Goal: Task Accomplishment & Management: Manage account settings

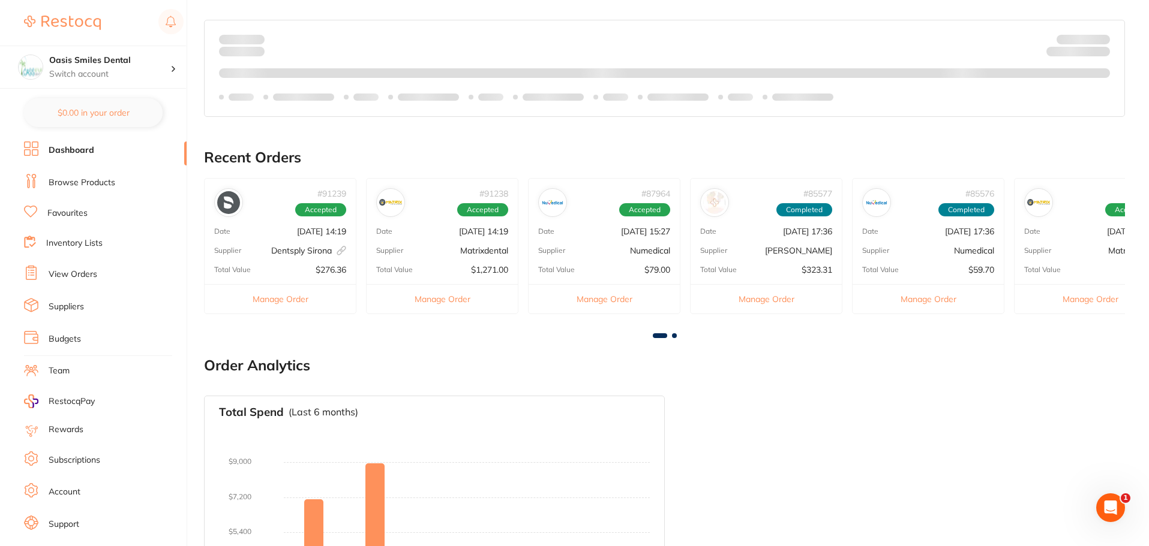
scroll to position [480, 0]
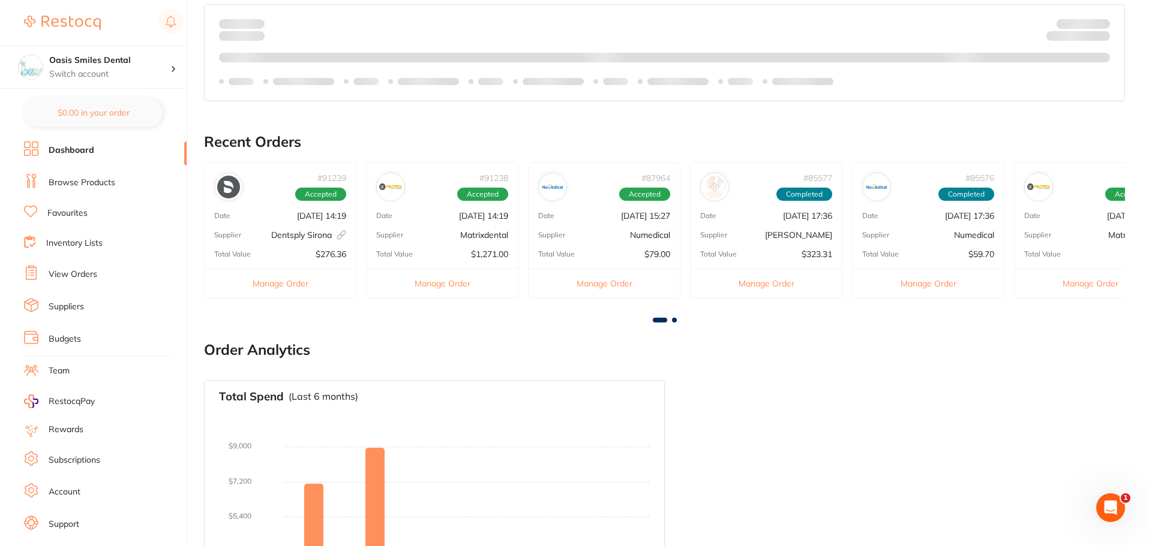
click at [287, 235] on p "Dentsply Sirona This order has been placed with your online account on Dentsply…" at bounding box center [308, 235] width 75 height 10
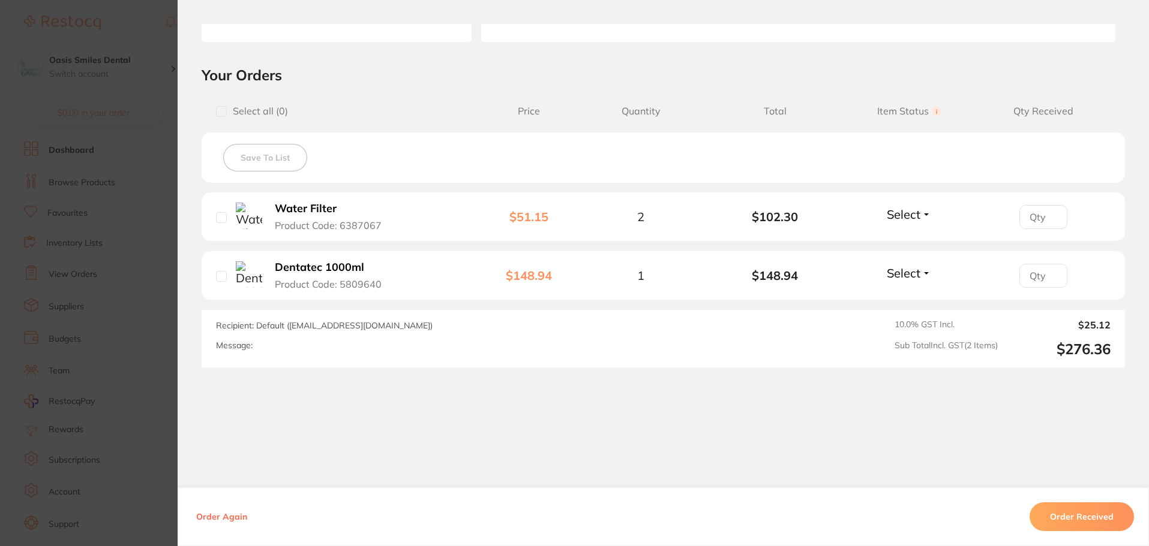
scroll to position [595, 0]
click at [1050, 215] on input "1" at bounding box center [1043, 217] width 48 height 24
type input "2"
click at [1050, 215] on input "2" at bounding box center [1043, 217] width 48 height 24
click at [907, 217] on span "Select" at bounding box center [904, 214] width 34 height 15
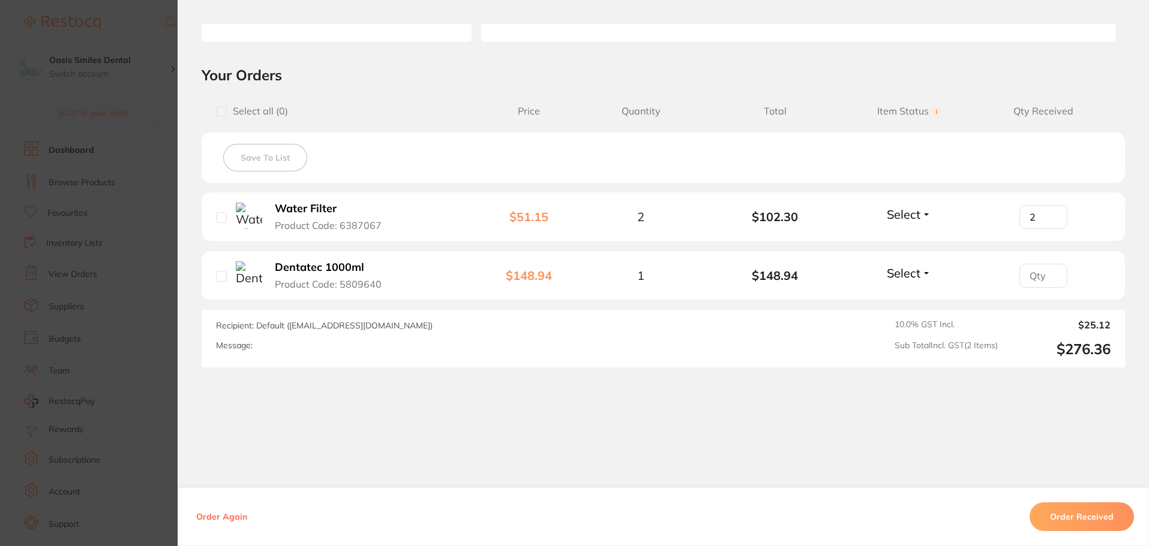
click at [910, 218] on span "Select" at bounding box center [904, 214] width 34 height 15
click at [901, 239] on span "Received" at bounding box center [909, 240] width 31 height 9
click at [900, 270] on span "Select" at bounding box center [904, 273] width 34 height 15
click at [903, 273] on span "Select" at bounding box center [904, 273] width 34 height 15
click at [899, 293] on button "Received" at bounding box center [909, 299] width 31 height 19
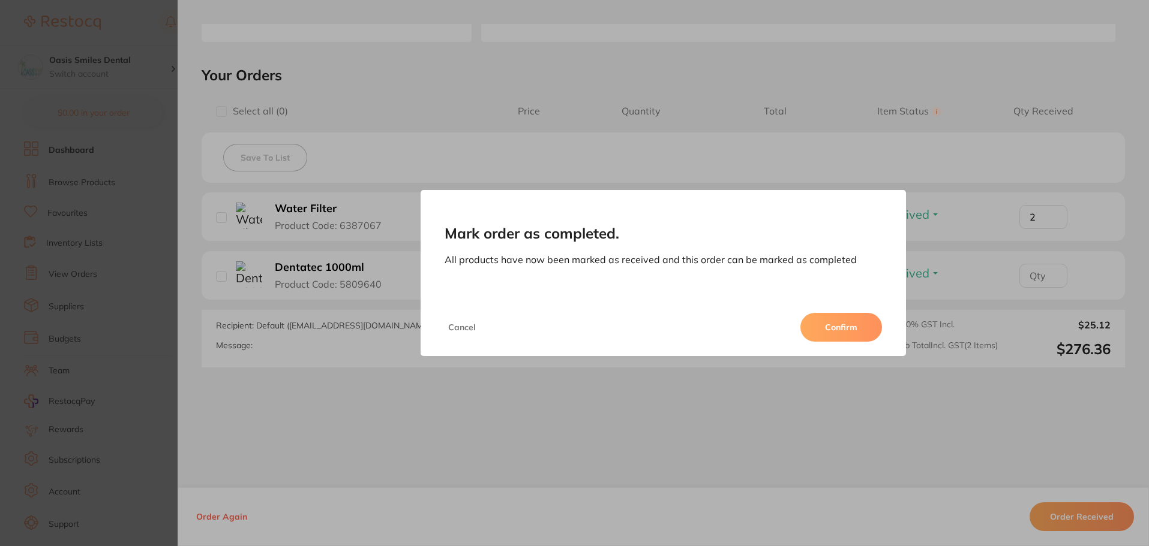
click at [850, 322] on button "Confirm" at bounding box center [841, 327] width 82 height 29
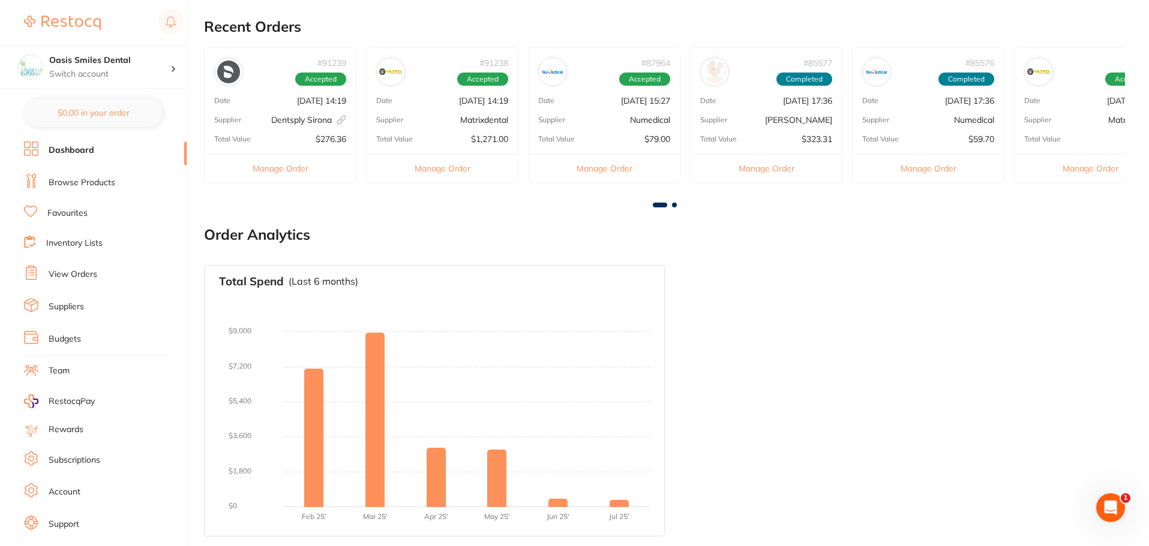
scroll to position [0, 0]
click at [289, 121] on p "Dentsply Sirona This order has been placed with your online account on Dentsply…" at bounding box center [308, 120] width 75 height 10
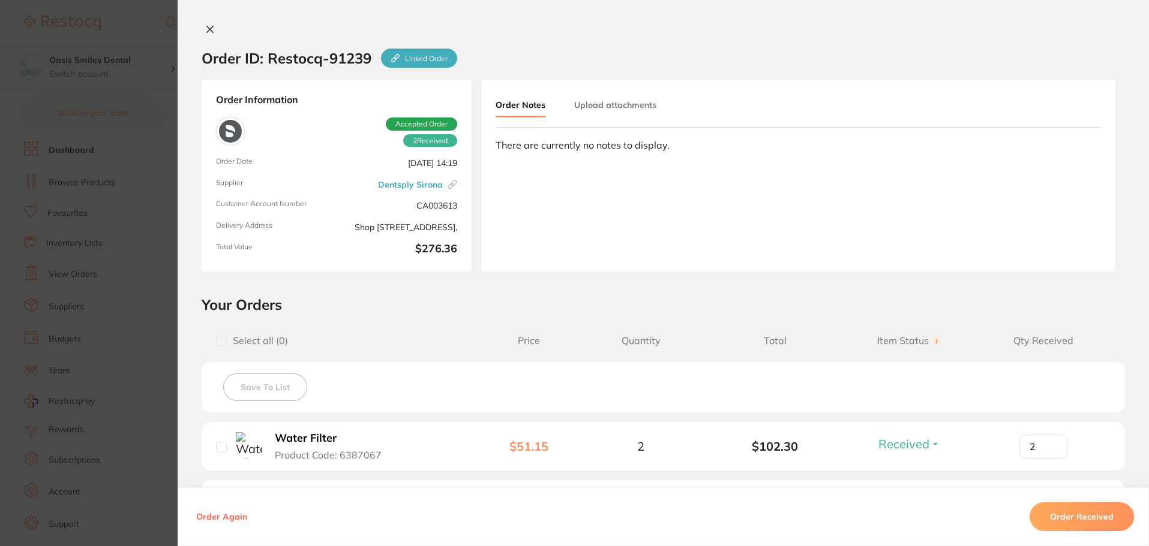
click at [206, 33] on icon at bounding box center [210, 30] width 10 height 10
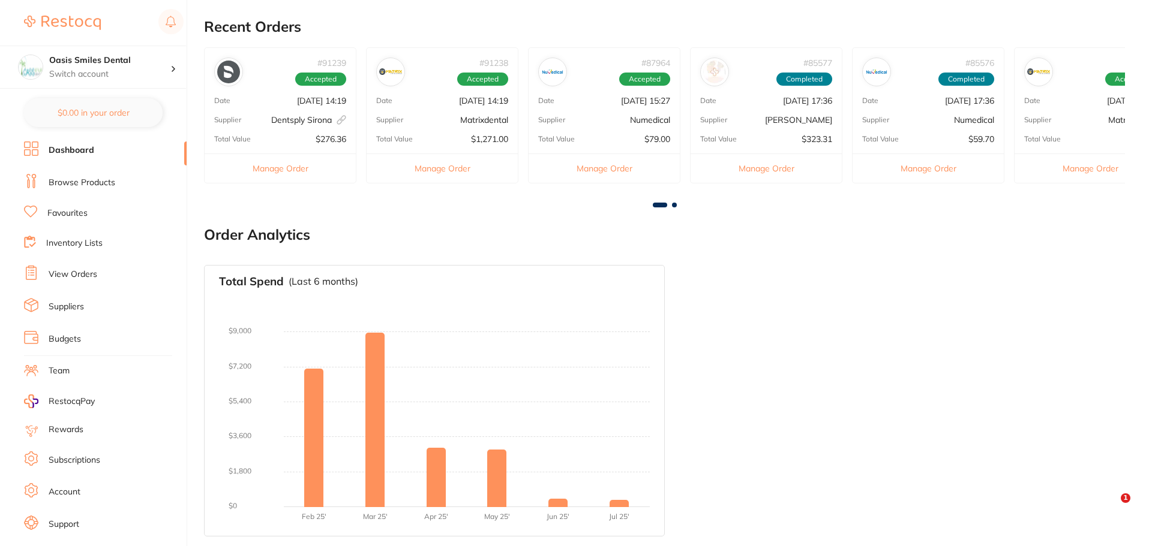
click at [458, 123] on div "Supplier Matrixdental" at bounding box center [441, 120] width 151 height 10
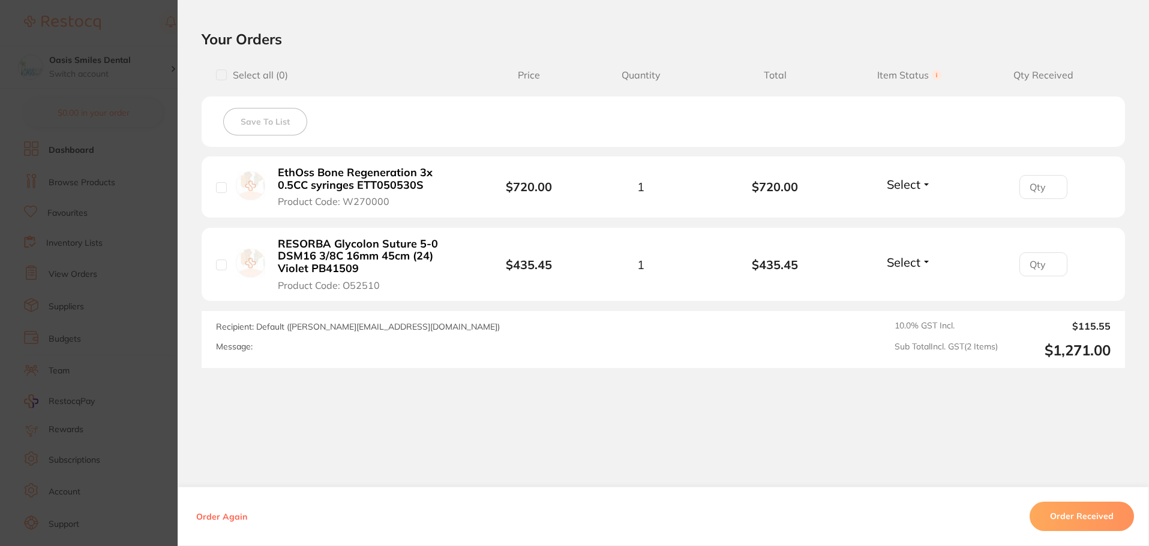
scroll to position [416, 0]
click at [915, 181] on span "Select" at bounding box center [904, 183] width 34 height 15
click at [899, 210] on span "Received" at bounding box center [909, 209] width 31 height 9
click at [893, 260] on span "Select" at bounding box center [904, 261] width 34 height 15
click at [902, 286] on li "RESORBA Glycolon Suture 5-0 DSM16 3/8C 16mm 45cm (24) Violet PB41509 Product Co…" at bounding box center [663, 264] width 923 height 74
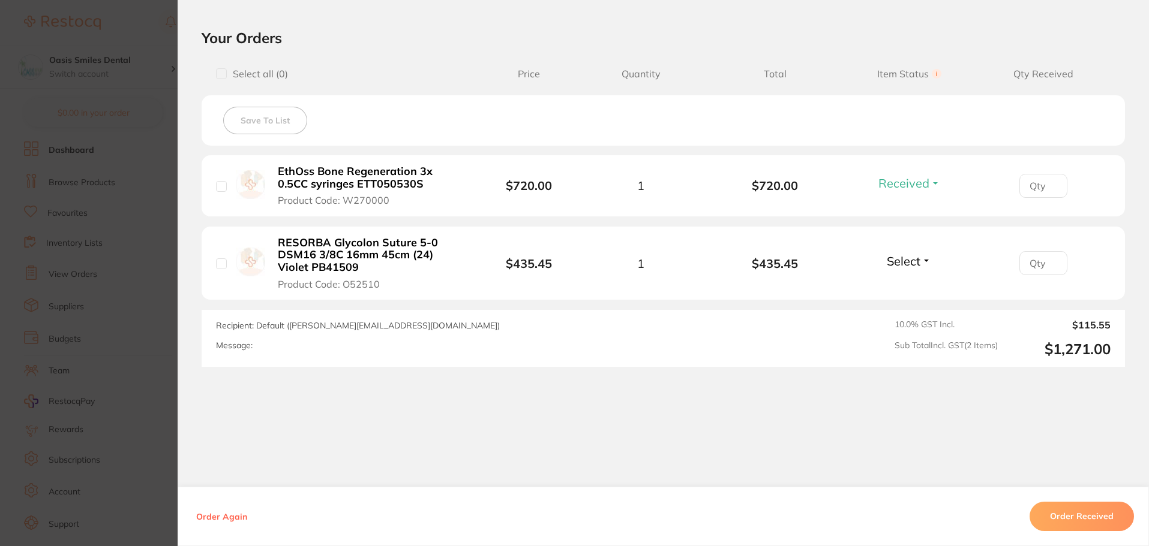
click at [912, 259] on span "Select" at bounding box center [904, 261] width 34 height 15
click at [902, 286] on span "Received" at bounding box center [909, 287] width 31 height 9
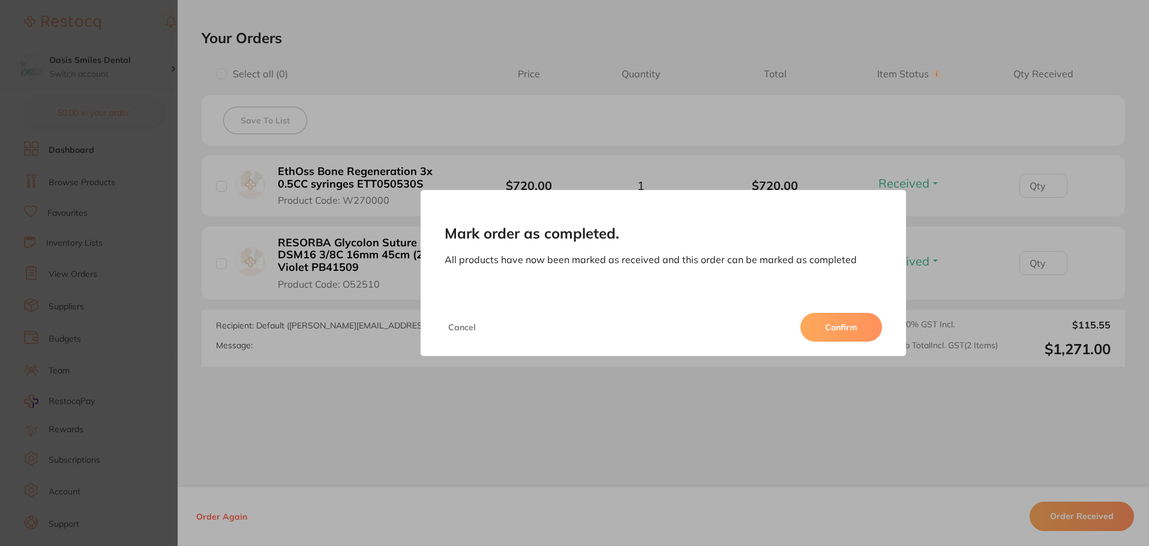
click at [838, 335] on button "Confirm" at bounding box center [841, 327] width 82 height 29
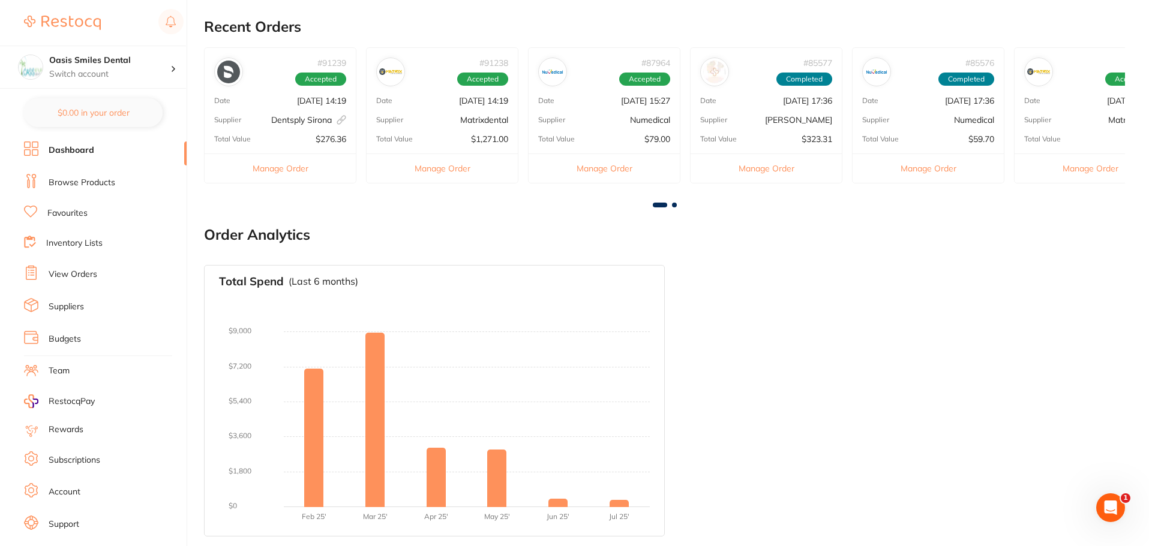
scroll to position [0, 0]
click at [622, 113] on div "# 87964 Accepted Date Jul 29 2025, 15:27 Supplier Numedical Total Value $79.00 …" at bounding box center [604, 115] width 152 height 136
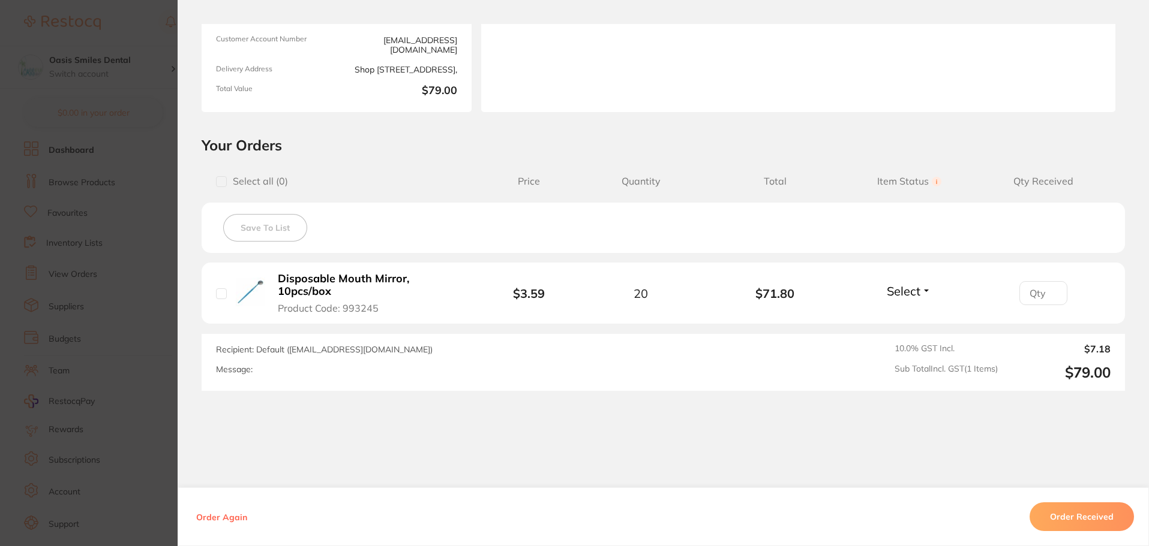
scroll to position [182, 0]
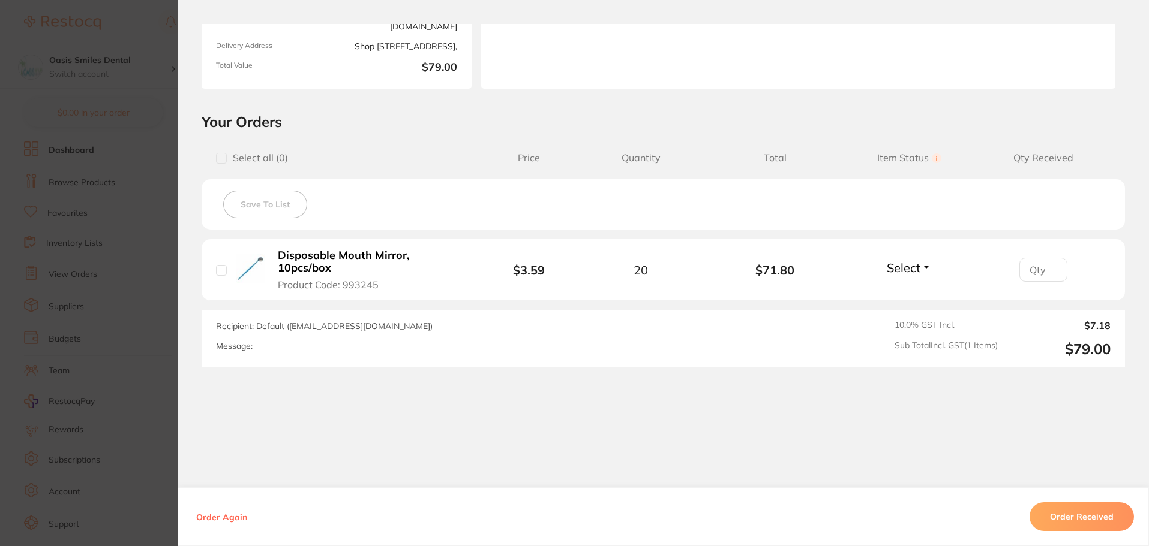
click at [901, 268] on span "Select" at bounding box center [904, 267] width 34 height 15
click at [900, 294] on span "Received" at bounding box center [909, 293] width 31 height 9
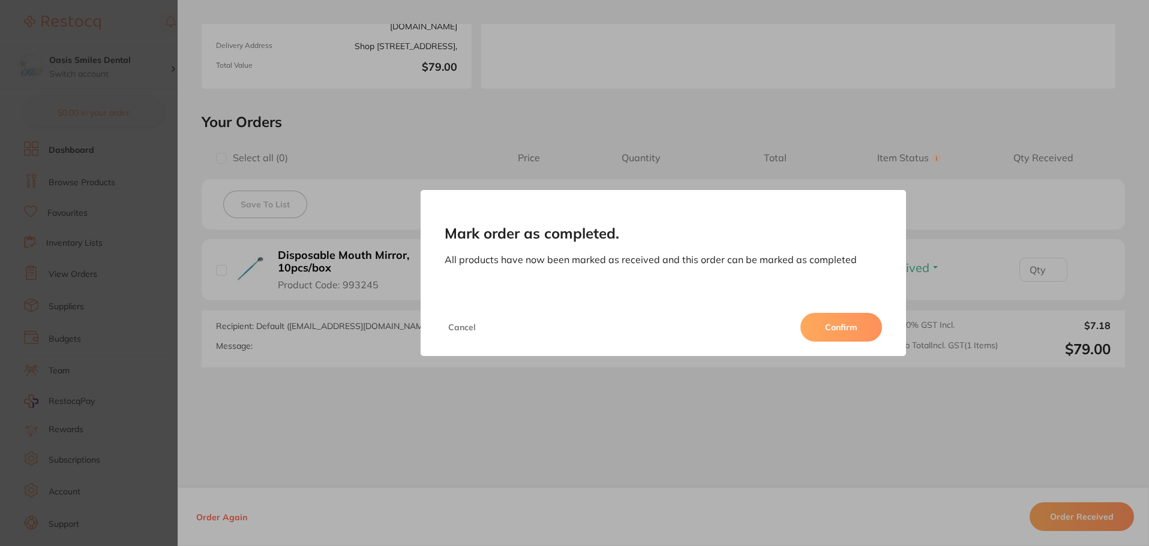
click at [849, 329] on button "Confirm" at bounding box center [841, 327] width 82 height 29
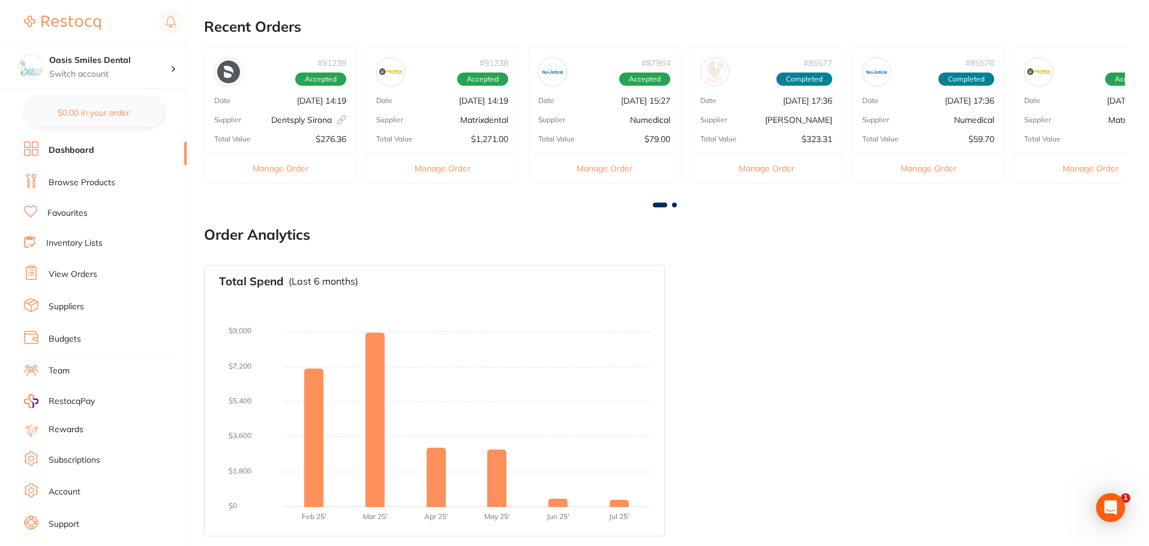
scroll to position [0, 0]
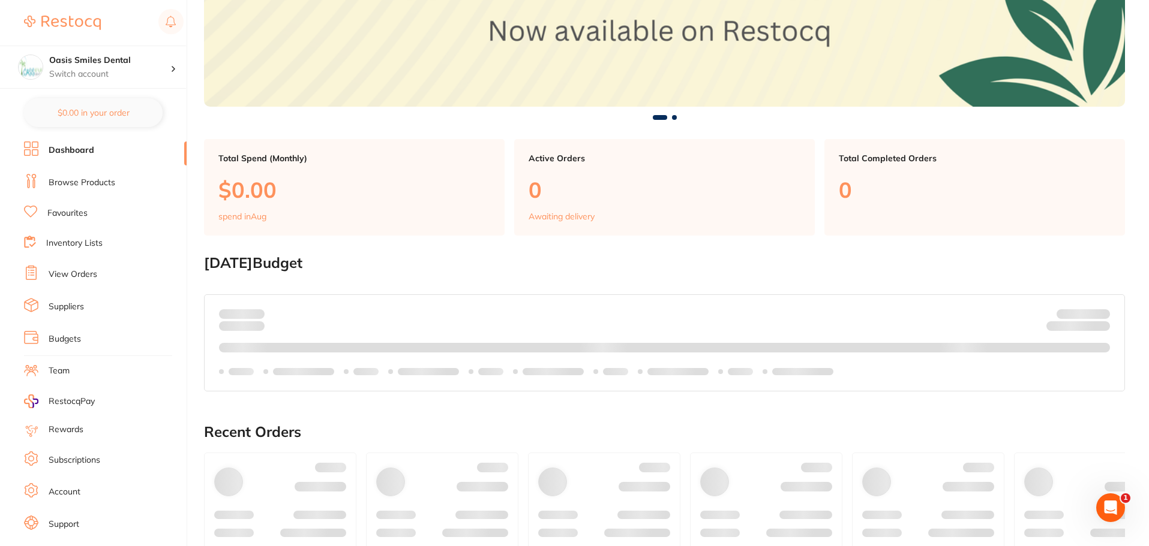
scroll to position [360, 0]
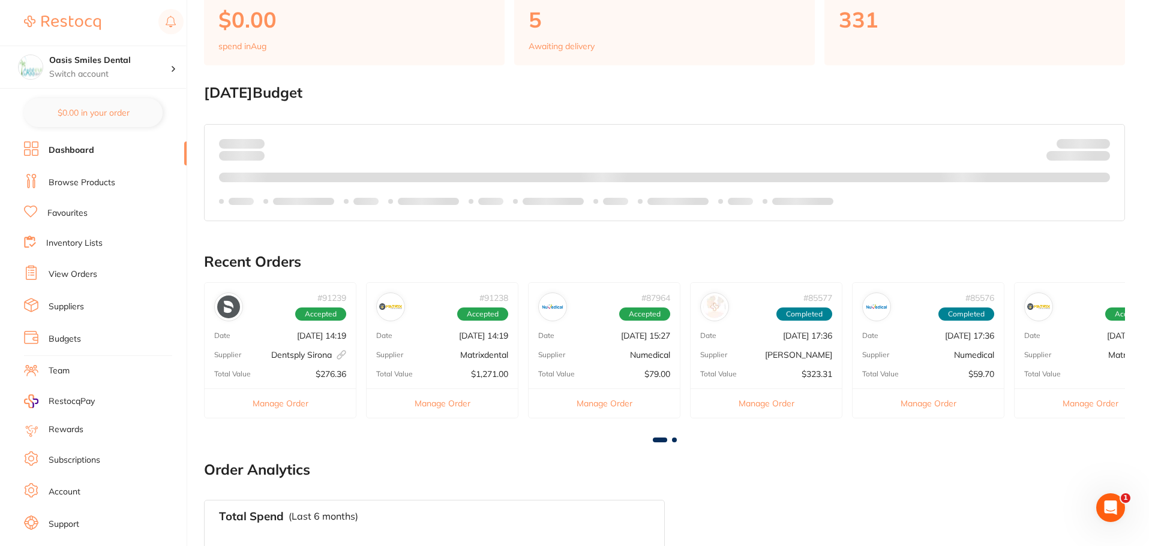
click at [1043, 371] on p "Total Value" at bounding box center [1042, 374] width 37 height 8
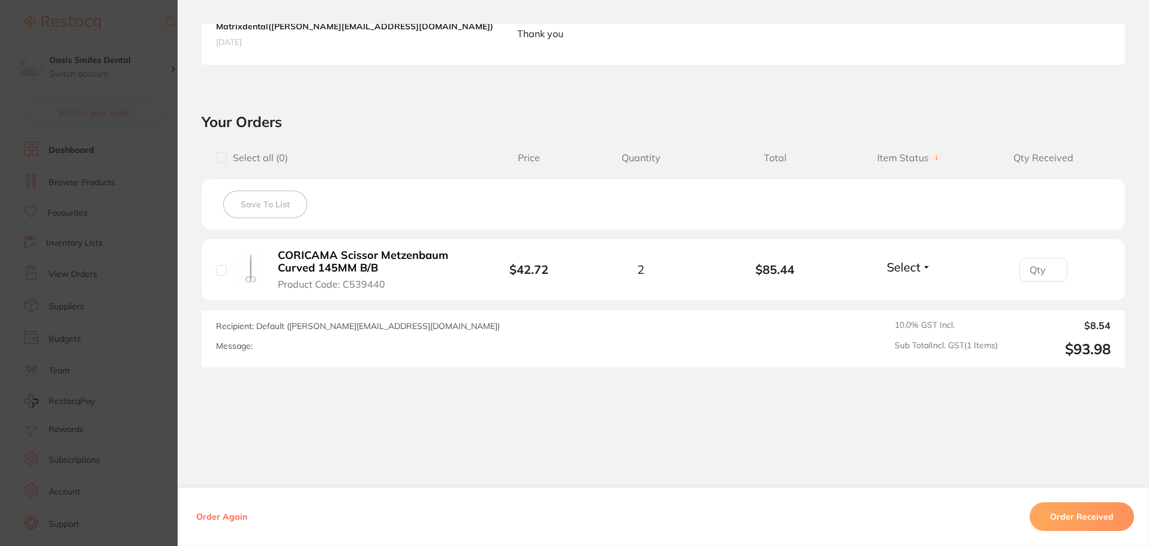
scroll to position [540, 0]
click at [913, 271] on span "Select" at bounding box center [904, 267] width 34 height 15
click at [903, 290] on span "Received" at bounding box center [909, 293] width 31 height 9
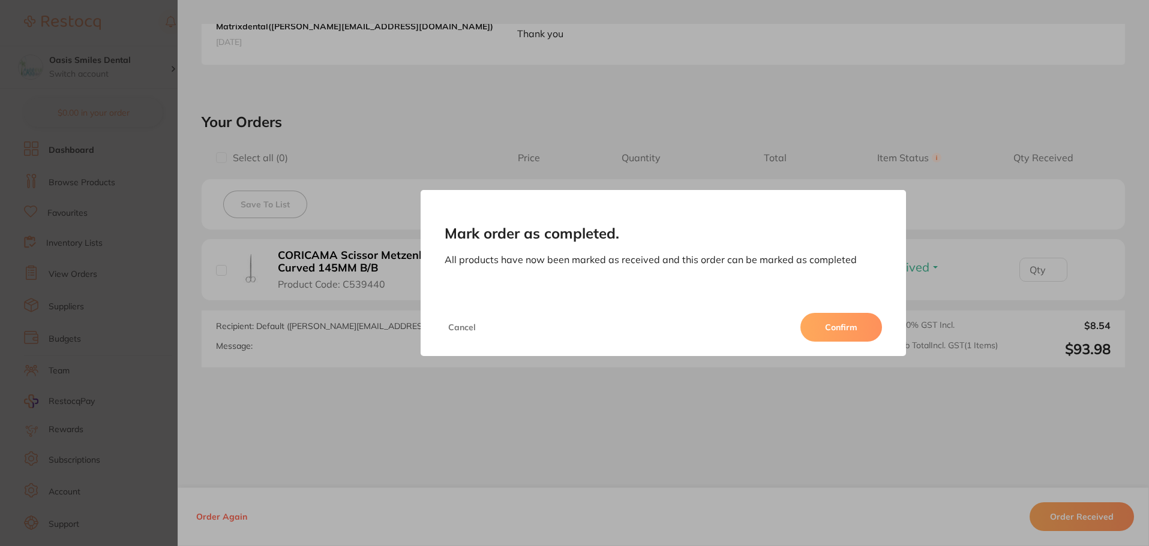
click at [840, 328] on button "Confirm" at bounding box center [841, 327] width 82 height 29
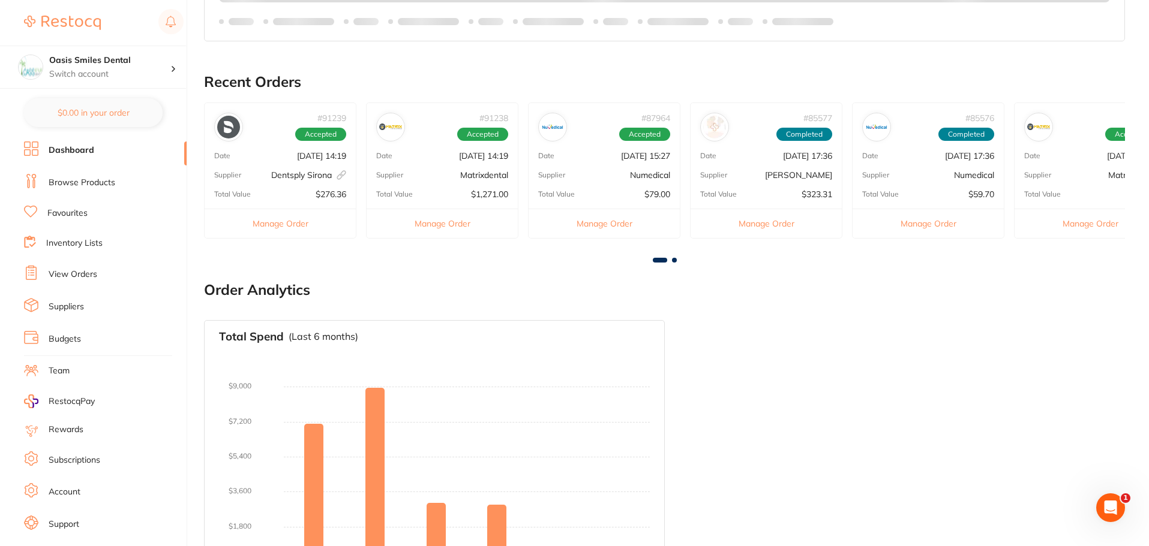
scroll to position [0, 0]
click at [1064, 182] on div "# 83569 Accepted Date [DATE] 16:34 Supplier Matrixdental Total Value $93.98 Man…" at bounding box center [1090, 171] width 152 height 136
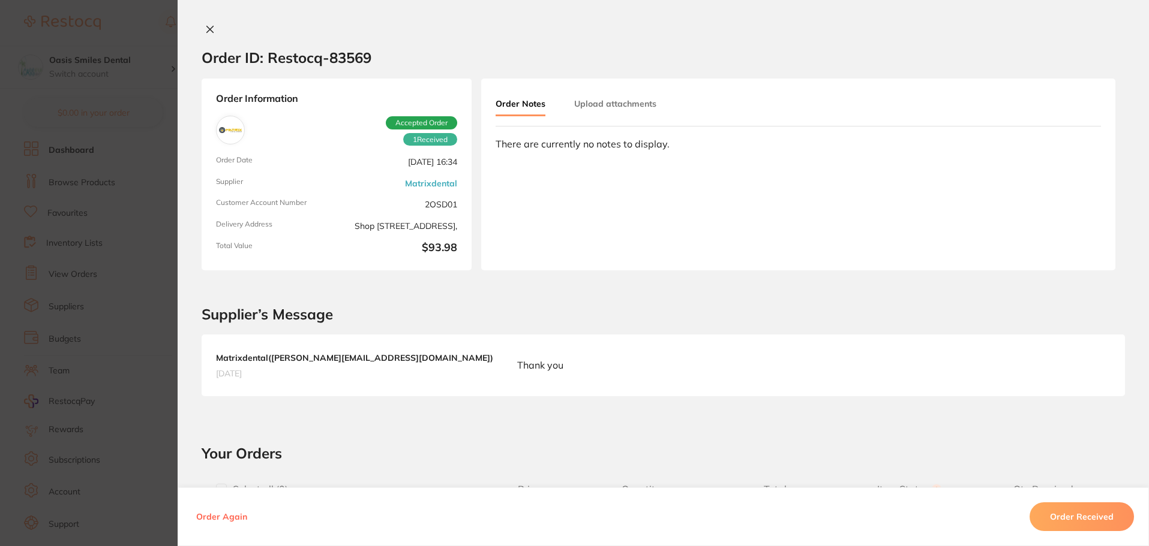
click at [206, 25] on icon at bounding box center [210, 30] width 10 height 10
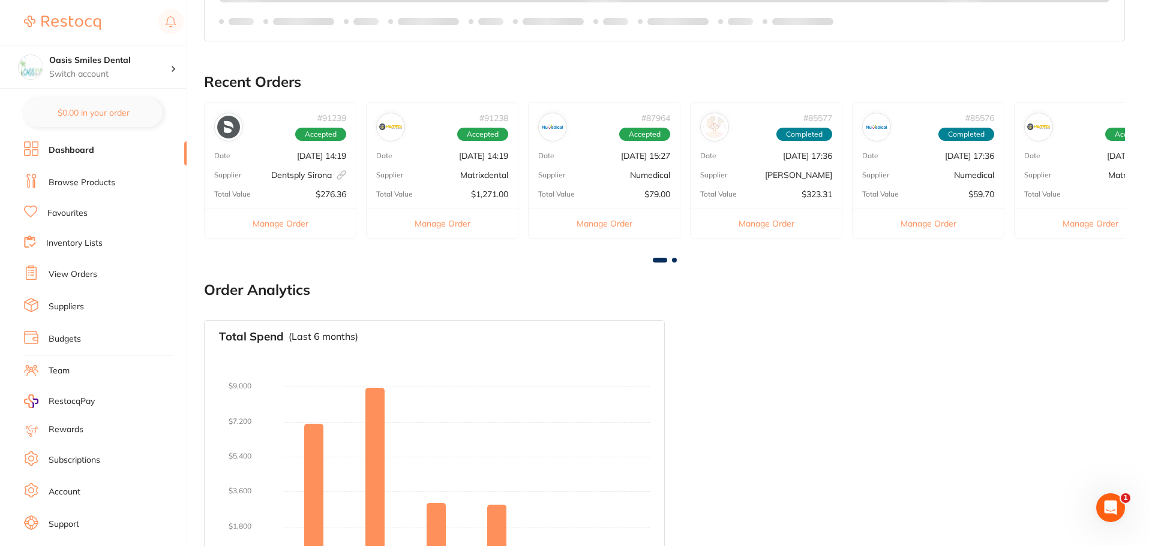
click at [674, 260] on span at bounding box center [674, 260] width 5 height 5
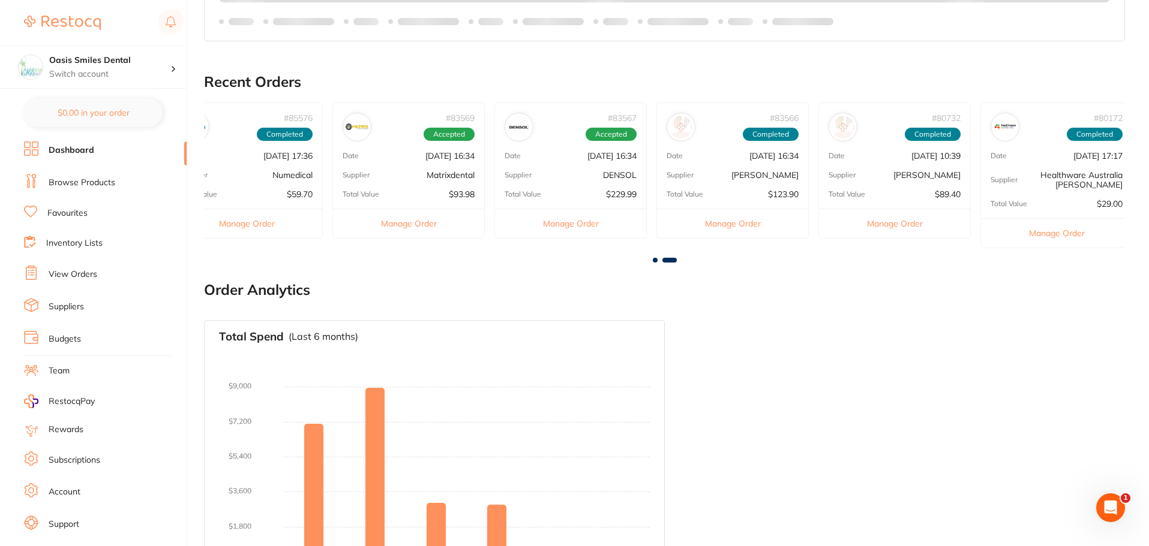
scroll to position [0, 689]
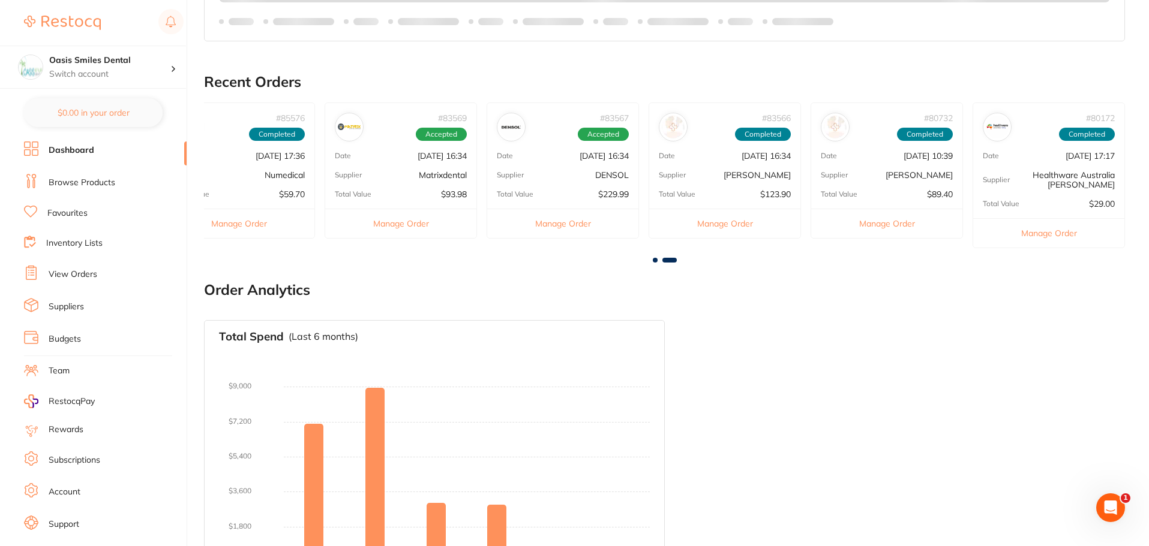
click at [569, 180] on div "# 83567 Accepted Date [DATE] 16:34 Supplier DENSOL Total Value $229.99 Manage O…" at bounding box center [562, 171] width 152 height 136
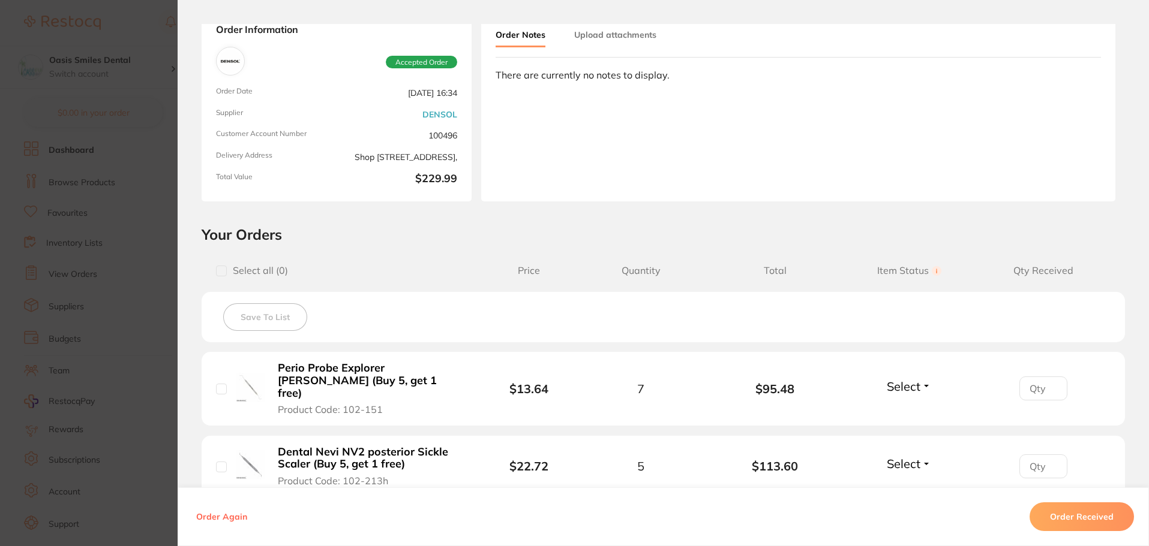
scroll to position [0, 0]
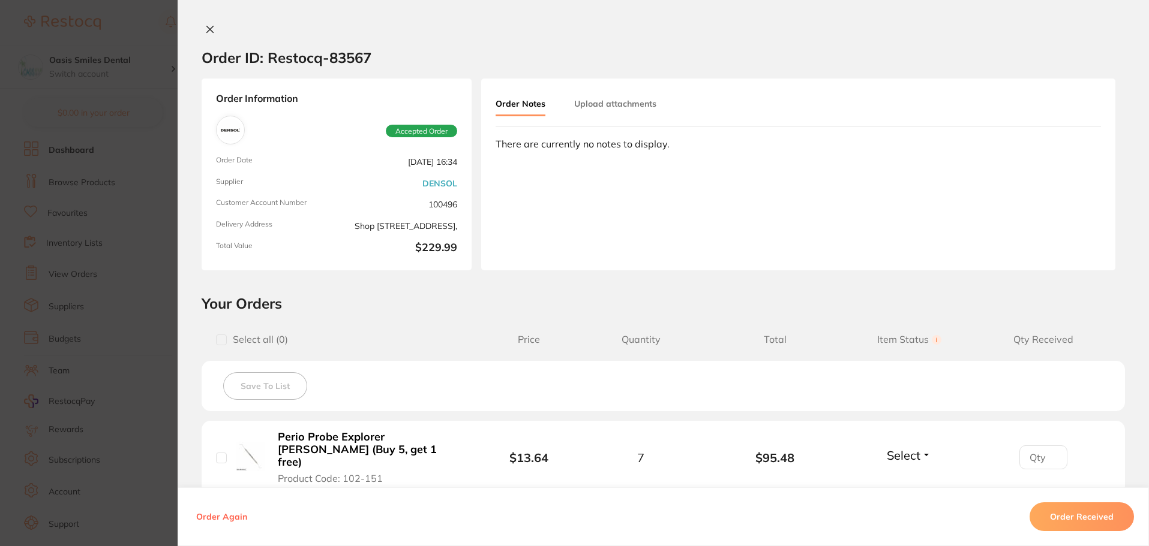
click at [205, 25] on icon at bounding box center [210, 30] width 10 height 10
